Goal: Task Accomplishment & Management: Complete application form

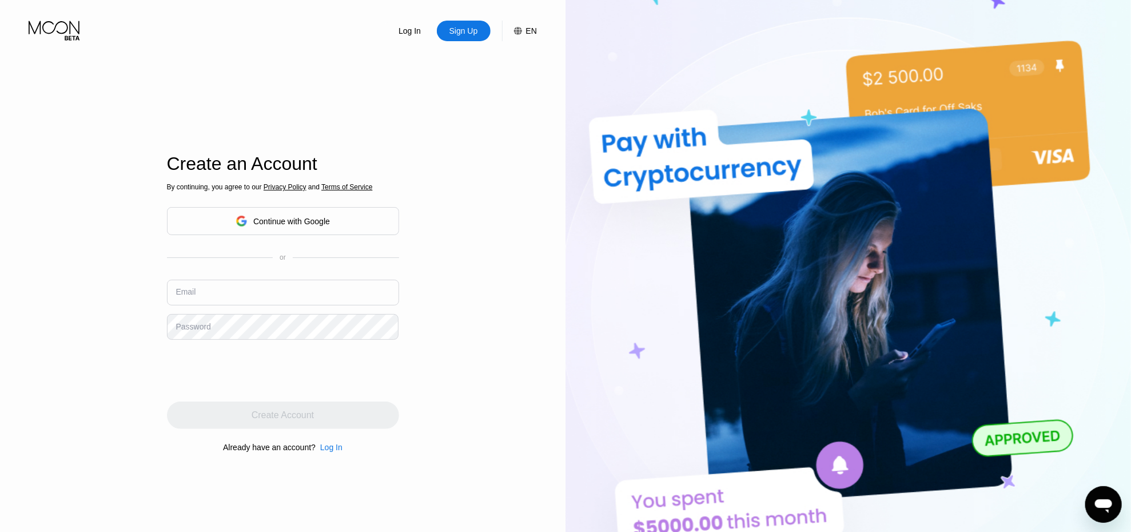
click at [221, 286] on input "text" at bounding box center [283, 292] width 232 height 26
click at [247, 292] on input "text" at bounding box center [283, 292] width 232 height 26
paste input "[PERSON_NAME][EMAIL_ADDRESS][DOMAIN_NAME]"
type input "[PERSON_NAME][EMAIL_ADDRESS][DOMAIN_NAME]"
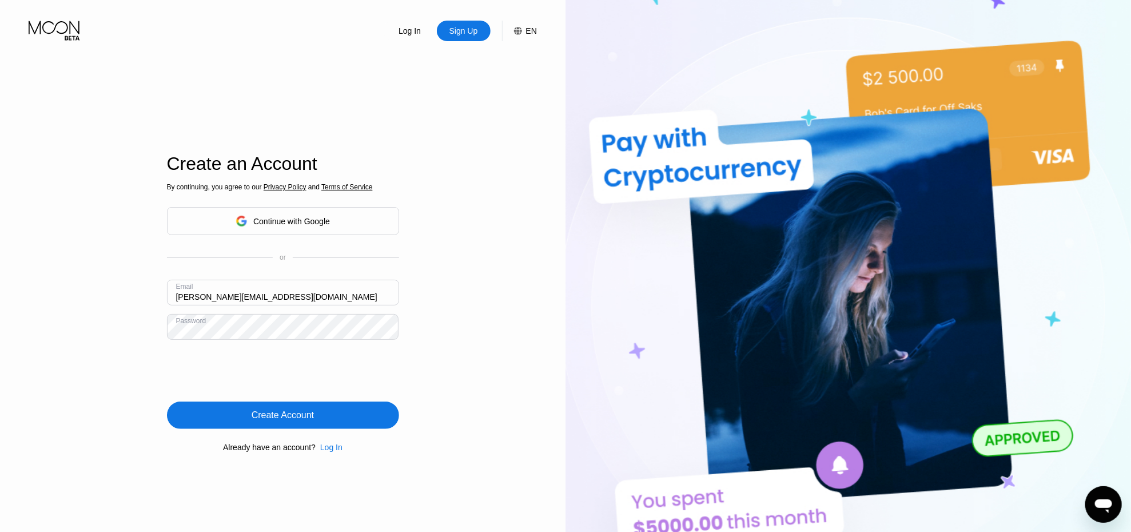
click at [302, 424] on div "Create Account" at bounding box center [283, 414] width 232 height 27
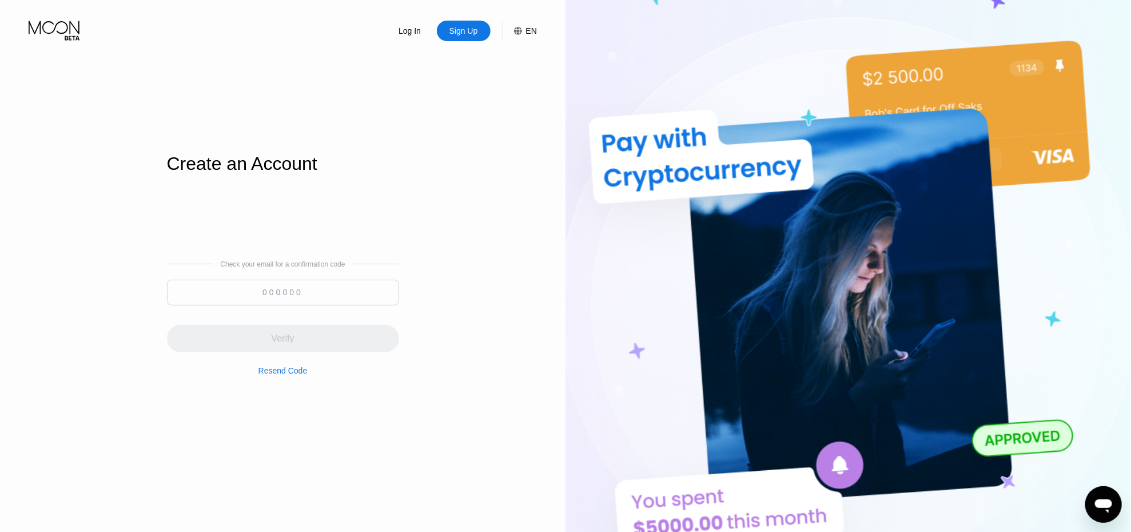
click at [328, 293] on input at bounding box center [283, 292] width 232 height 26
paste input "285421"
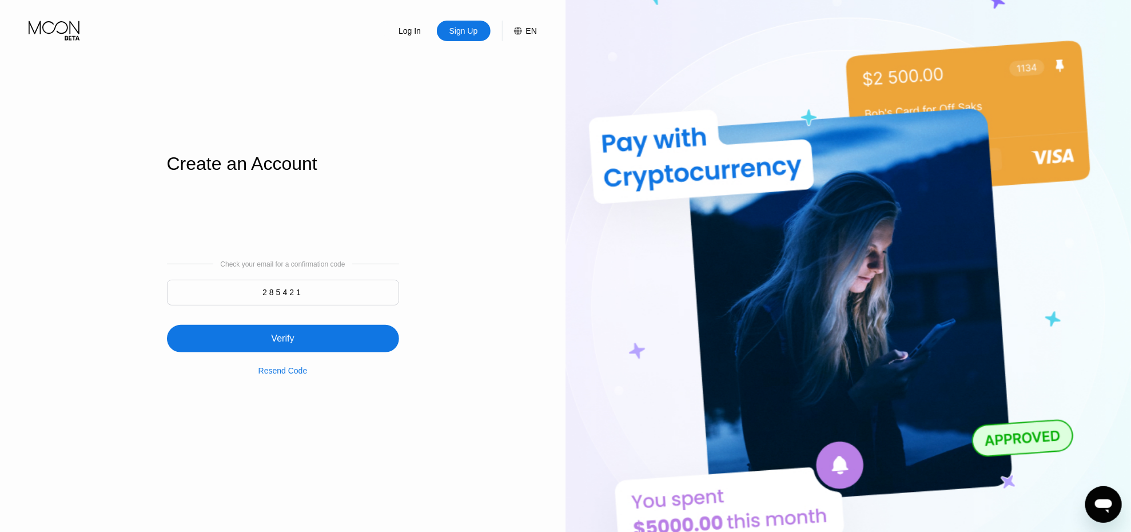
type input "285421"
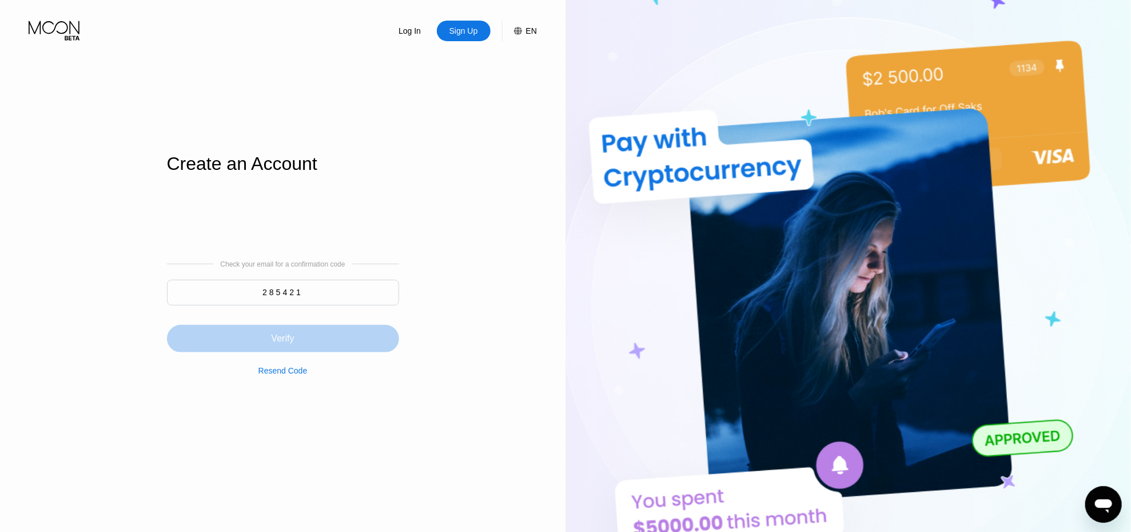
click at [315, 333] on div "Verify" at bounding box center [283, 338] width 232 height 27
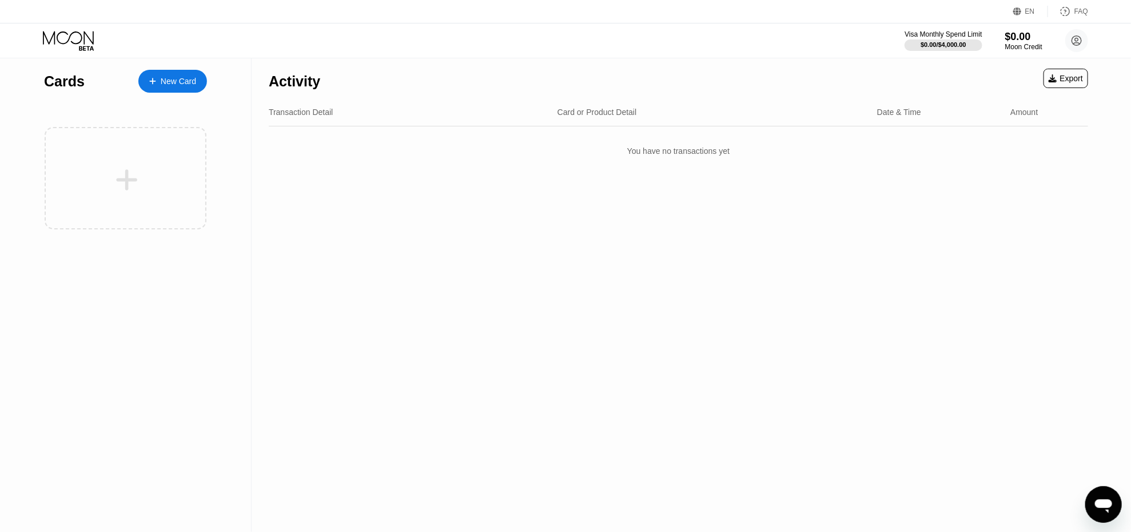
click at [180, 78] on div "New Card" at bounding box center [178, 82] width 35 height 10
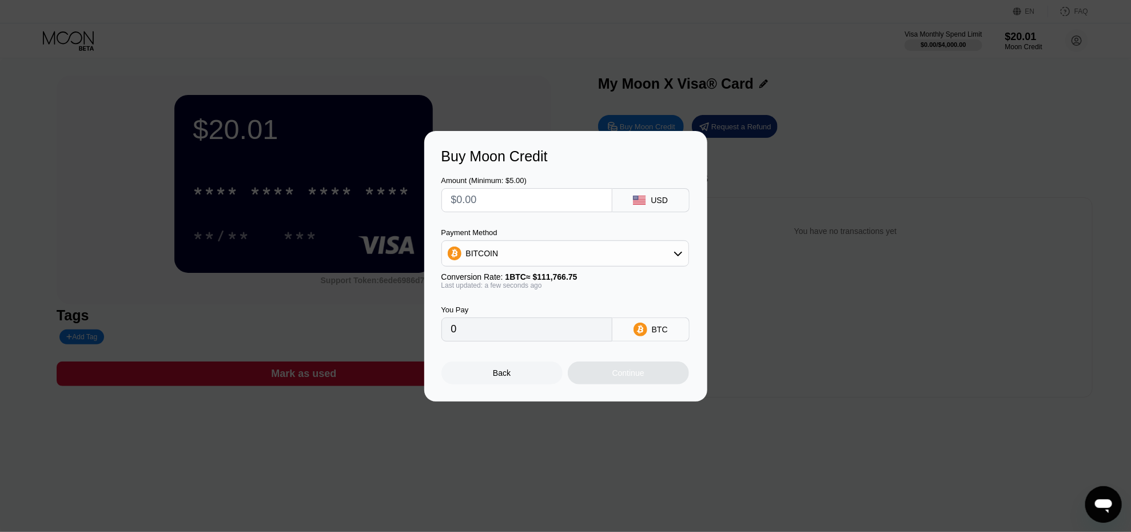
click at [522, 384] on div "Back" at bounding box center [501, 372] width 121 height 23
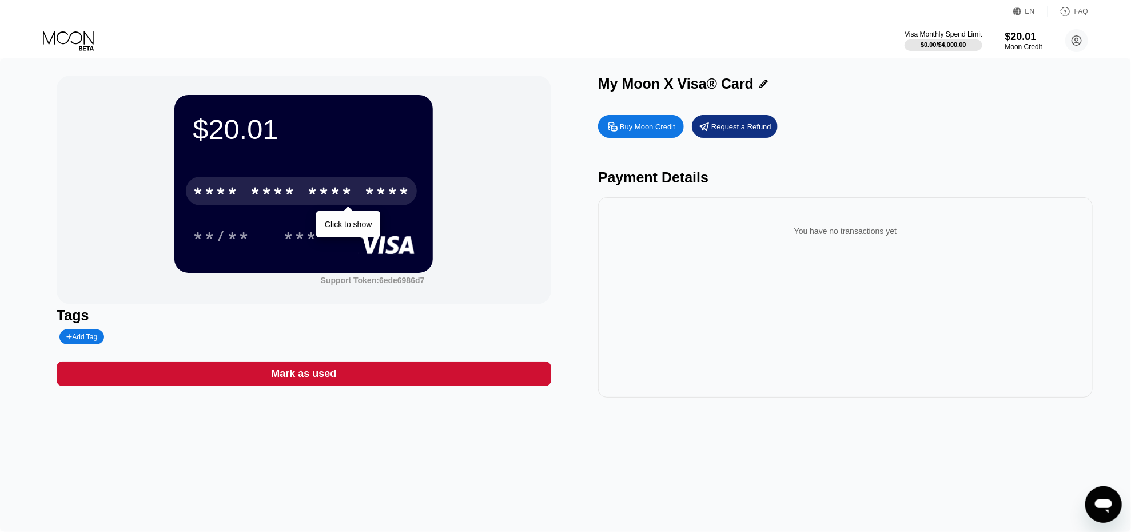
click at [364, 181] on div "* * * * * * * * * * * * ****" at bounding box center [301, 191] width 231 height 29
click at [357, 195] on div "* * * * * * * * * * * * 3897" at bounding box center [301, 191] width 231 height 29
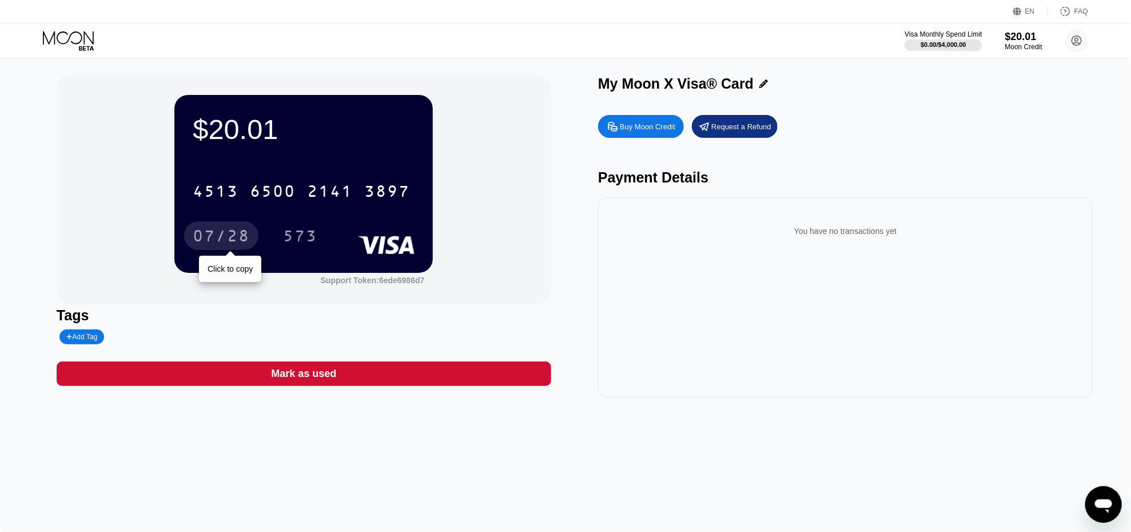
click at [218, 237] on div "07/28" at bounding box center [221, 237] width 57 height 18
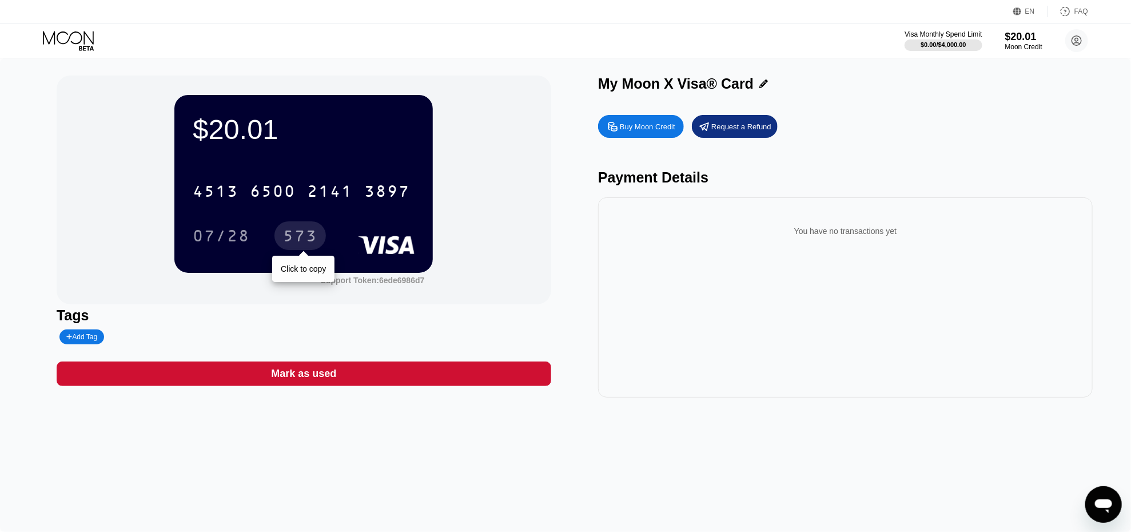
click at [295, 232] on div "573" at bounding box center [300, 237] width 34 height 18
